Goal: Information Seeking & Learning: Understand process/instructions

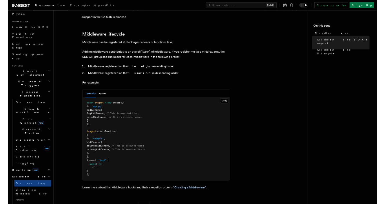
scroll to position [185, 0]
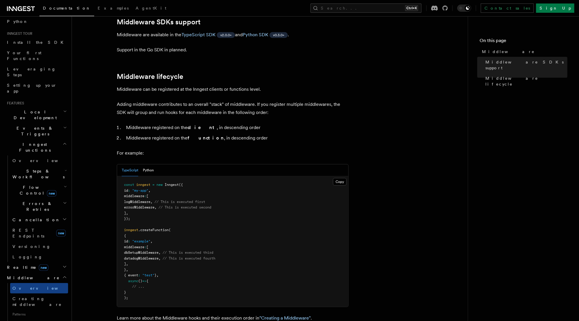
click at [135, 200] on span "logMiddleware" at bounding box center [137, 202] width 26 height 4
click at [189, 205] on span "// This is executed second" at bounding box center [184, 207] width 53 height 4
click at [150, 205] on span "errorMiddleware" at bounding box center [139, 207] width 30 height 4
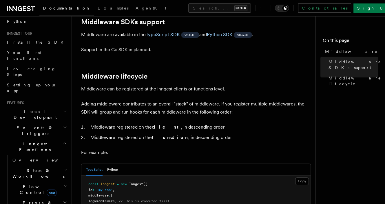
scroll to position [46, 0]
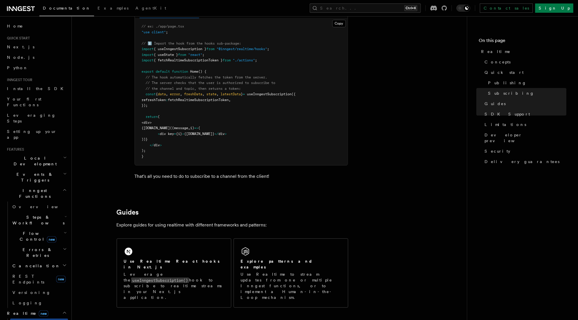
scroll to position [1066, 0]
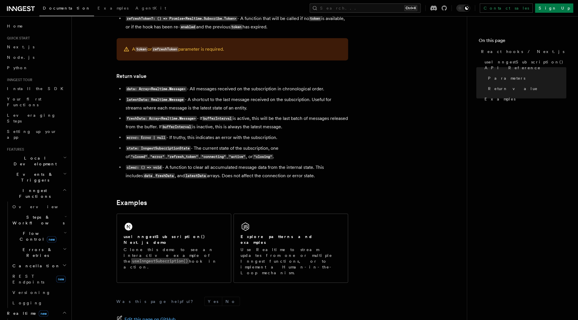
scroll to position [500, 0]
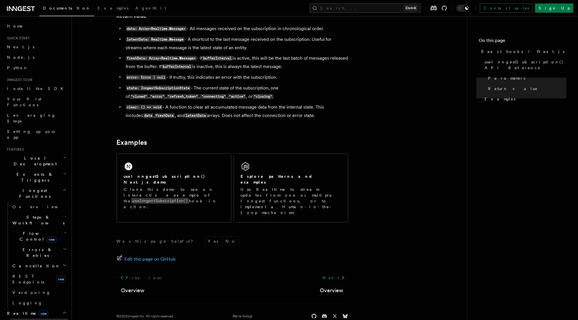
click at [16, 320] on span "Overview" at bounding box center [42, 323] width 60 height 5
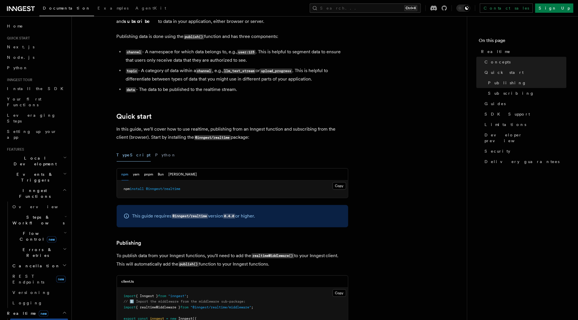
scroll to position [185, 0]
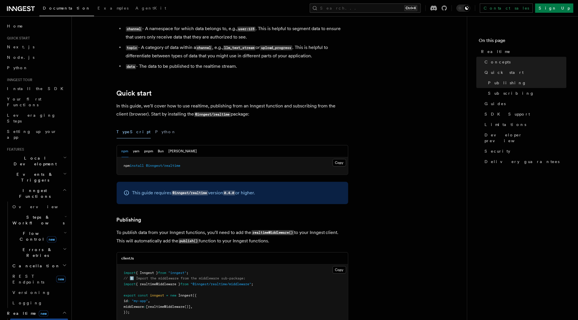
click at [320, 233] on p "To publish data from your Inngest functions, you'll need to add the realtimeMid…" at bounding box center [233, 237] width 232 height 17
click at [331, 233] on p "To publish data from your Inngest functions, you'll need to add the realtimeMid…" at bounding box center [233, 237] width 232 height 17
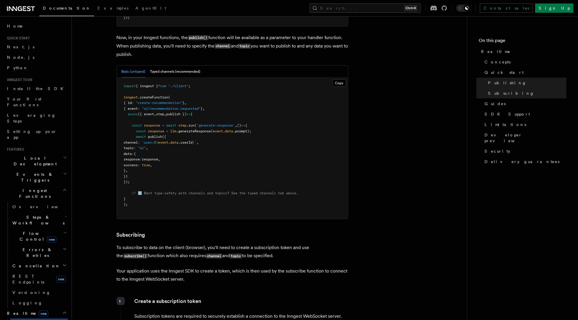
scroll to position [487, 0]
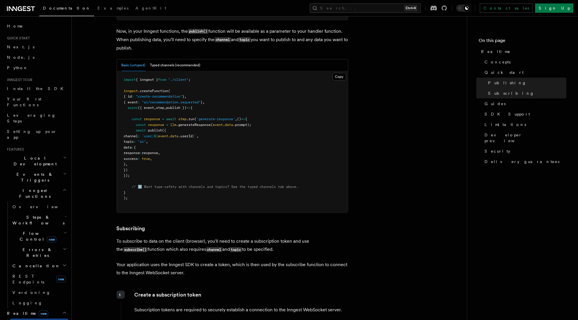
click at [208, 268] on p "Your application uses the Inngest SDK to create a token, which is then used by …" at bounding box center [233, 269] width 232 height 16
click at [234, 269] on p "Your application uses the Inngest SDK to create a token, which is then used by …" at bounding box center [233, 269] width 232 height 16
click at [251, 268] on p "Your application uses the Inngest SDK to create a token, which is then used by …" at bounding box center [233, 269] width 232 height 16
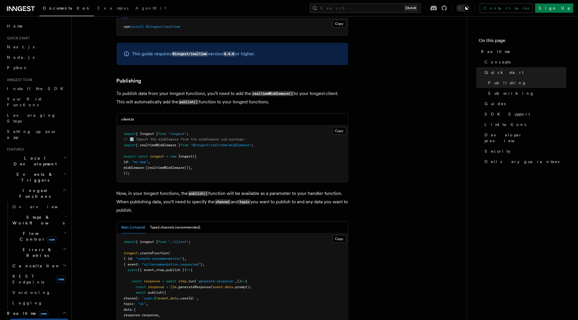
scroll to position [0, 0]
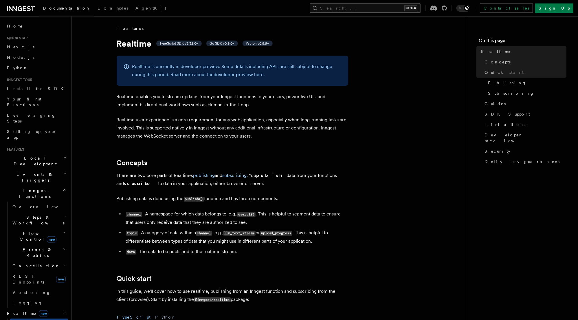
click at [382, 3] on button "Search... Ctrl+K" at bounding box center [365, 7] width 111 height 9
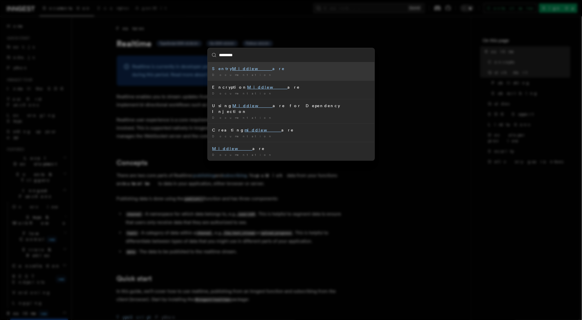
type input "**********"
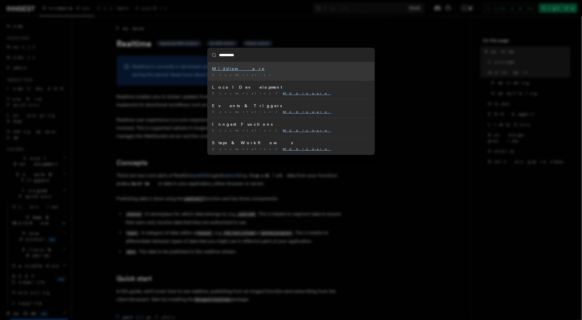
click at [226, 70] on mark "Middleware" at bounding box center [238, 68] width 53 height 5
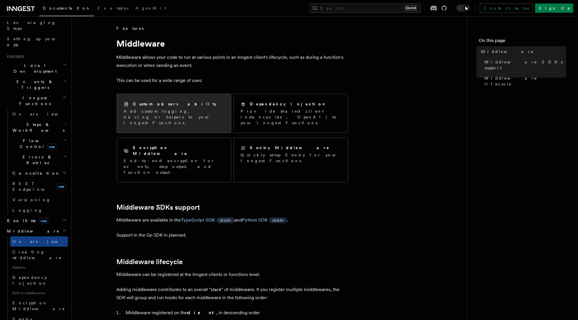
click at [154, 112] on p "Add custom logging, tracing or helpers to your Inngest Functions." at bounding box center [174, 116] width 100 height 17
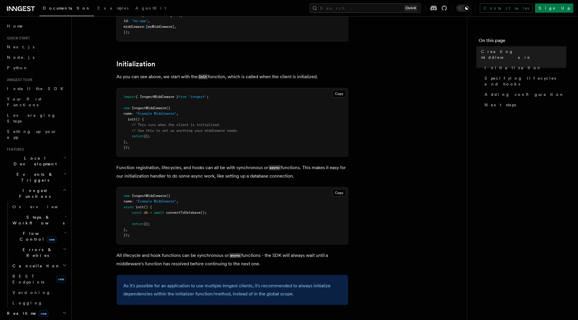
scroll to position [185, 0]
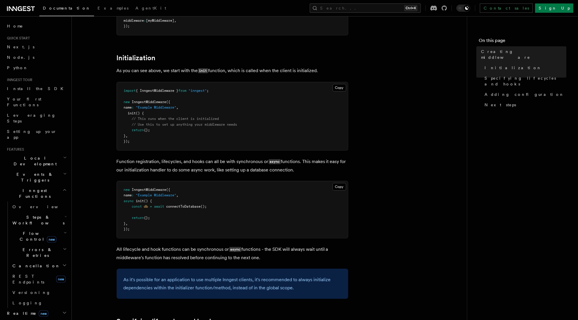
click at [137, 201] on span "init" at bounding box center [140, 201] width 8 height 4
click at [142, 220] on span "return" at bounding box center [138, 218] width 12 height 4
click at [147, 206] on span "db" at bounding box center [146, 206] width 4 height 4
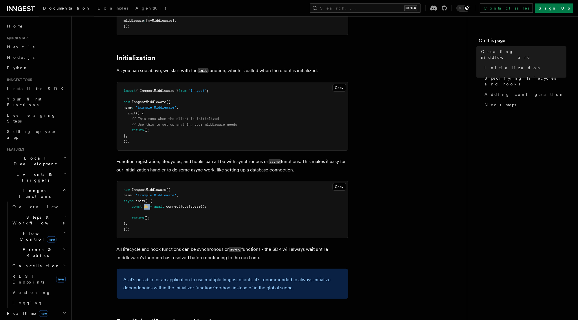
click at [147, 206] on span "db" at bounding box center [146, 206] width 4 height 4
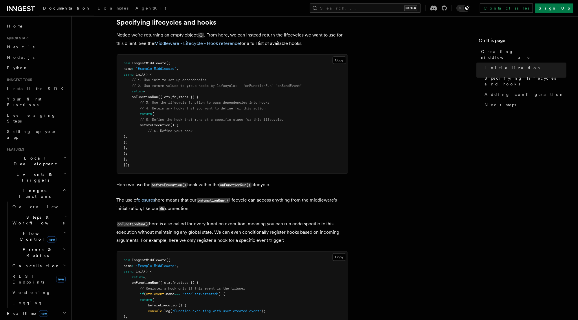
scroll to position [487, 0]
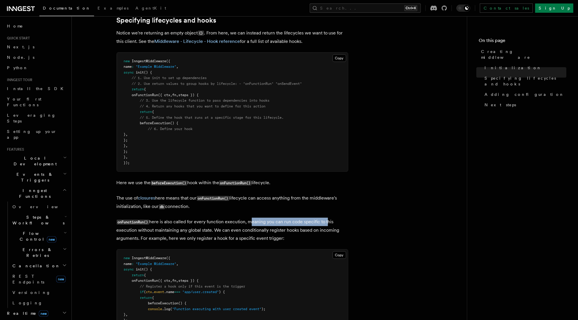
drag, startPoint x: 248, startPoint y: 223, endPoint x: 326, endPoint y: 224, distance: 78.2
click at [326, 224] on p "onFunctionRun() here is also called for every function execution, meaning you c…" at bounding box center [233, 230] width 232 height 25
click at [125, 232] on p "onFunctionRun() here is also called for every function execution, meaning you c…" at bounding box center [233, 230] width 232 height 25
click at [167, 232] on p "onFunctionRun() here is also called for every function execution, meaning you c…" at bounding box center [233, 230] width 232 height 25
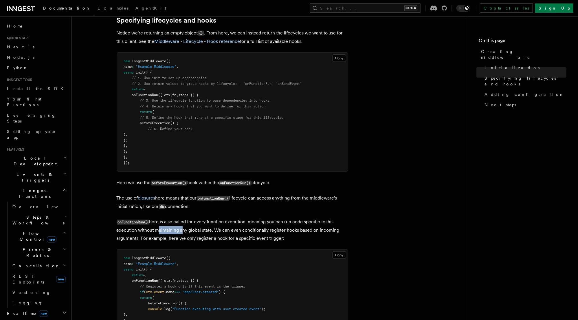
click at [167, 232] on p "onFunctionRun() here is also called for every function execution, meaning you c…" at bounding box center [233, 230] width 232 height 25
drag, startPoint x: 215, startPoint y: 233, endPoint x: 258, endPoint y: 233, distance: 42.9
click at [258, 233] on p "onFunctionRun() here is also called for every function execution, meaning you c…" at bounding box center [233, 230] width 232 height 25
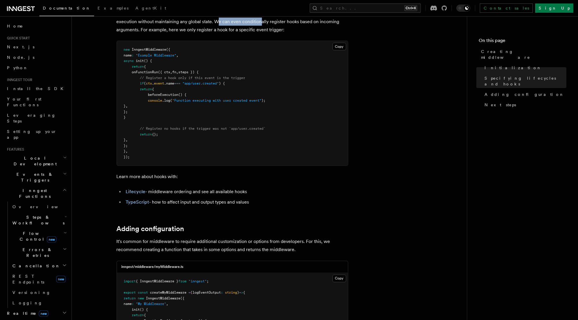
scroll to position [718, 0]
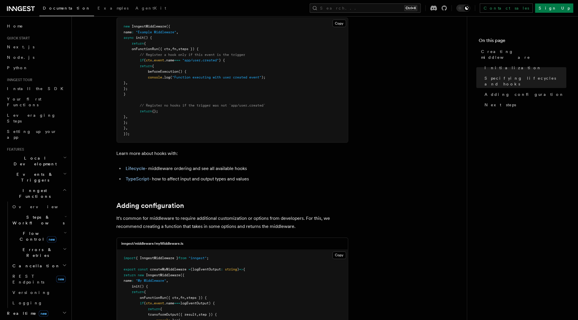
drag, startPoint x: 252, startPoint y: 180, endPoint x: 153, endPoint y: 180, distance: 99.1
click at [153, 180] on li "TypeScript - how to affect input and output types and values" at bounding box center [236, 179] width 224 height 8
click at [214, 181] on li "TypeScript - how to affect input and output types and values" at bounding box center [236, 179] width 224 height 8
click at [262, 180] on li "TypeScript - how to affect input and output types and values" at bounding box center [236, 179] width 224 height 8
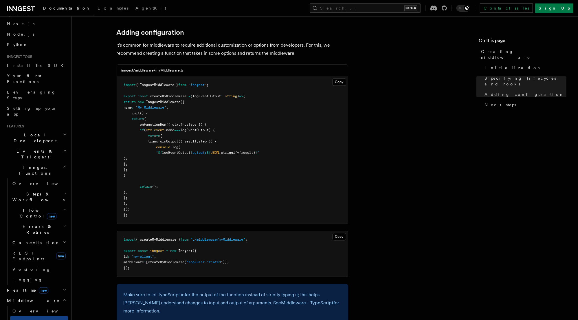
scroll to position [834, 0]
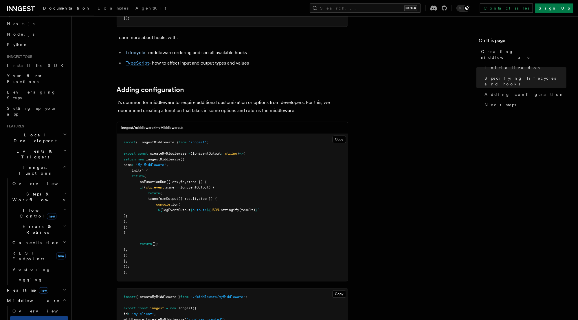
click at [142, 65] on link "TypeScript" at bounding box center [137, 64] width 23 height 6
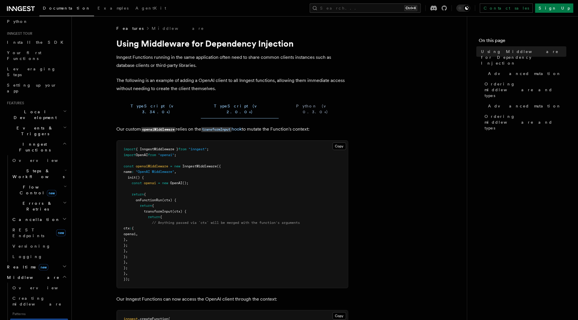
click at [131, 106] on button "TypeScript (v 3.34.0+)" at bounding box center [157, 109] width 80 height 19
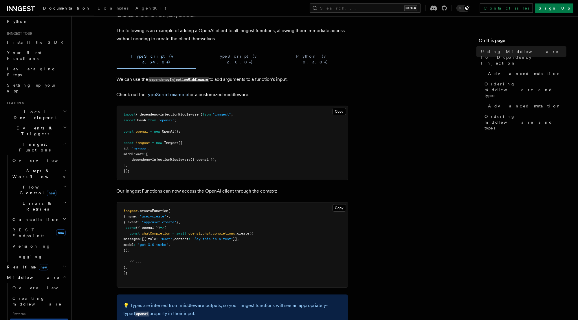
scroll to position [70, 0]
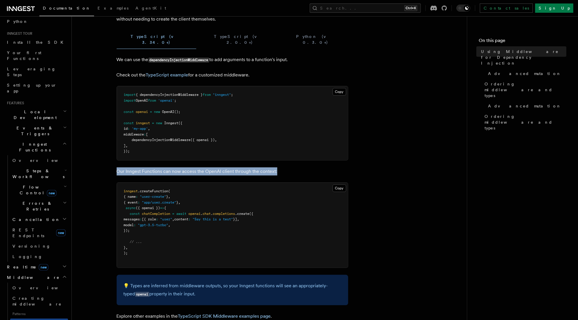
drag, startPoint x: 117, startPoint y: 165, endPoint x: 285, endPoint y: 166, distance: 168.3
click at [285, 167] on p "Our Inngest Functions can now access the OpenAI client through the context:" at bounding box center [233, 171] width 232 height 8
drag, startPoint x: 295, startPoint y: 165, endPoint x: 116, endPoint y: 160, distance: 178.8
click at [116, 160] on article "Features Middleware Using Middleware for Dependency Injection Inngest Functions…" at bounding box center [269, 298] width 377 height 685
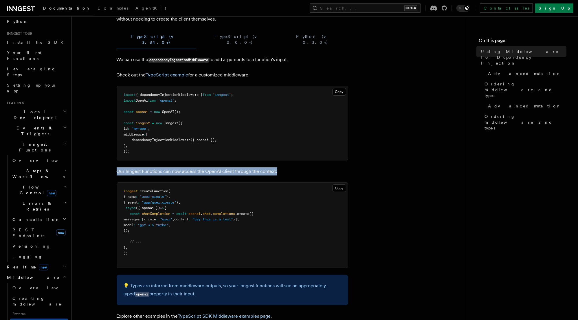
click at [118, 167] on p "Our Inngest Functions can now access the OpenAI client through the context:" at bounding box center [233, 171] width 232 height 8
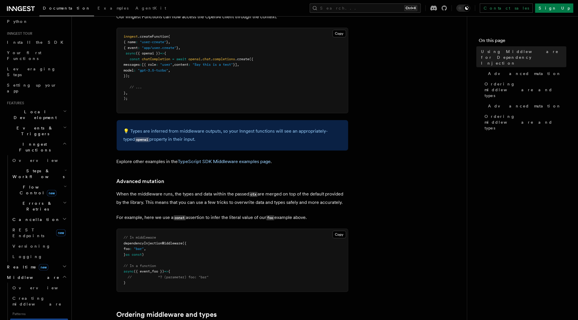
scroll to position [232, 0]
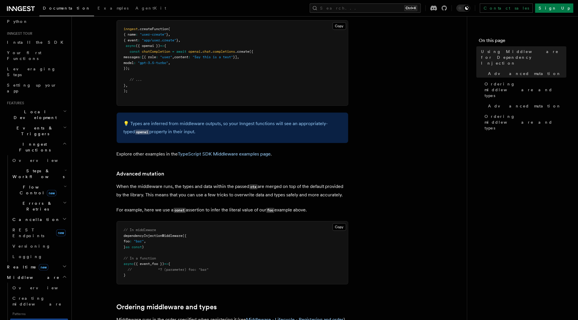
click at [284, 182] on p "When the middleware runs, the types and data within the passed ctx are merged o…" at bounding box center [233, 190] width 232 height 17
click at [322, 182] on p "When the middleware runs, the types and data within the passed ctx are merged o…" at bounding box center [233, 190] width 232 height 17
click at [346, 182] on p "When the middleware runs, the types and data within the passed ctx are merged o…" at bounding box center [233, 190] width 232 height 17
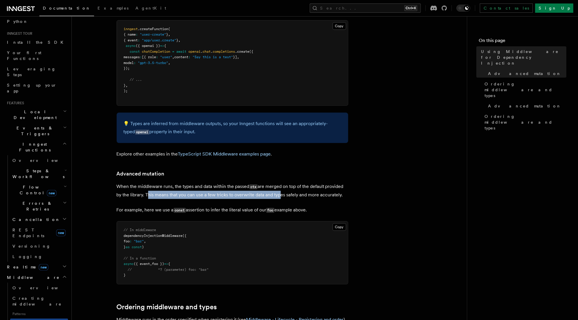
drag, startPoint x: 147, startPoint y: 189, endPoint x: 277, endPoint y: 189, distance: 130.9
click at [277, 189] on p "When the middleware runs, the types and data within the passed ctx are merged o…" at bounding box center [233, 190] width 232 height 17
click at [317, 189] on p "When the middleware runs, the types and data within the passed ctx are merged o…" at bounding box center [233, 190] width 232 height 17
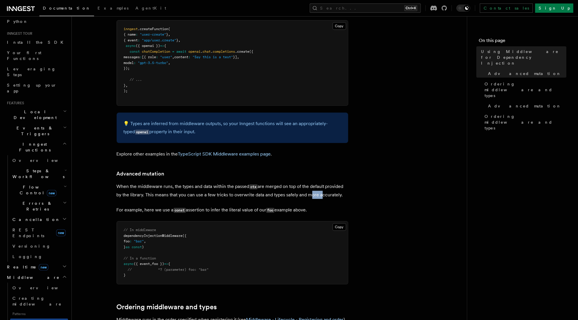
click at [317, 189] on p "When the middleware runs, the types and data within the passed ctx are merged o…" at bounding box center [233, 190] width 232 height 17
click at [338, 189] on p "When the middleware runs, the types and data within the passed ctx are merged o…" at bounding box center [233, 190] width 232 height 17
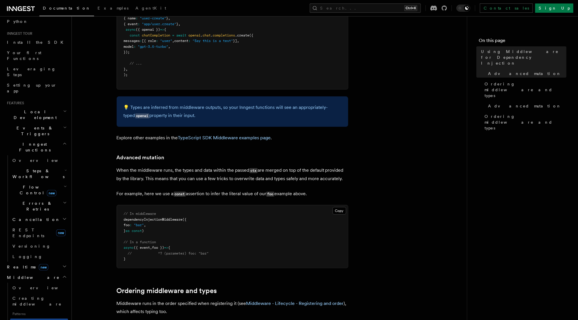
scroll to position [255, 0]
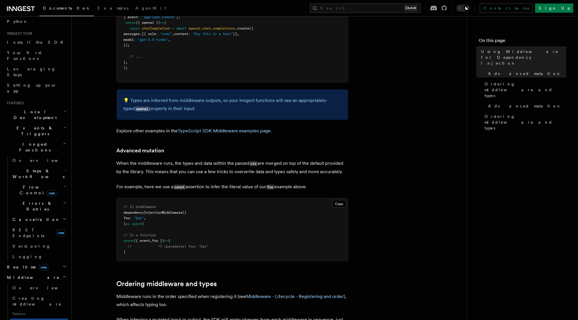
click at [130, 216] on span "foo" at bounding box center [127, 218] width 6 height 4
click at [144, 216] on span ""bar"" at bounding box center [139, 218] width 10 height 4
click at [121, 213] on pre "// In middleware dependencyInjectionMiddleware ({ foo : "bar" , } as const ) //…" at bounding box center [232, 229] width 231 height 63
click at [127, 216] on span "foo" at bounding box center [127, 218] width 6 height 4
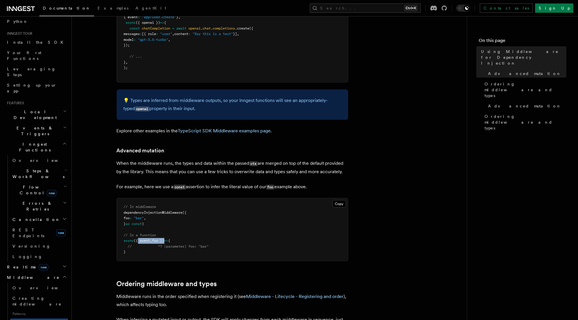
drag, startPoint x: 139, startPoint y: 235, endPoint x: 167, endPoint y: 236, distance: 28.4
click at [167, 239] on span "async ({ event , foo }) => {" at bounding box center [147, 241] width 47 height 4
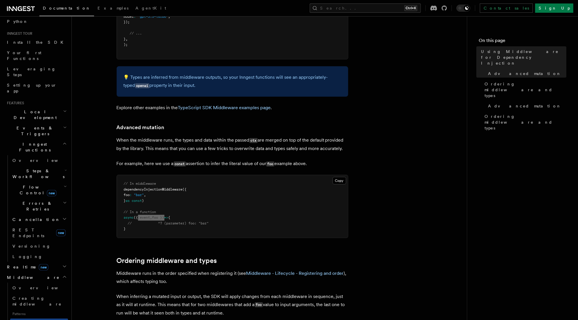
scroll to position [301, 0]
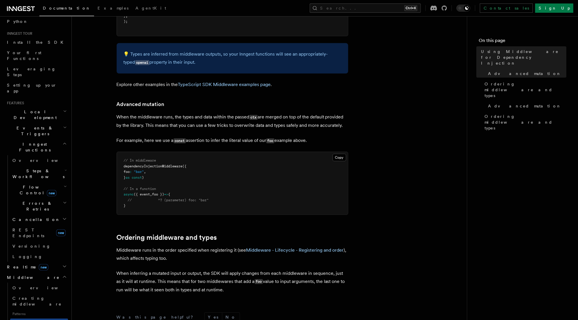
click at [163, 222] on article "Features Middleware Using Middleware for Dependency Injection Inngest Functions…" at bounding box center [269, 66] width 377 height 685
click at [213, 193] on pre "// In middleware dependencyInjectionMiddleware ({ foo : "bar" , } as const ) //…" at bounding box center [232, 183] width 231 height 63
click at [213, 194] on pre "// In middleware dependencyInjectionMiddleware ({ foo : "bar" , } as const ) //…" at bounding box center [232, 183] width 231 height 63
